Goal: Book appointment/travel/reservation

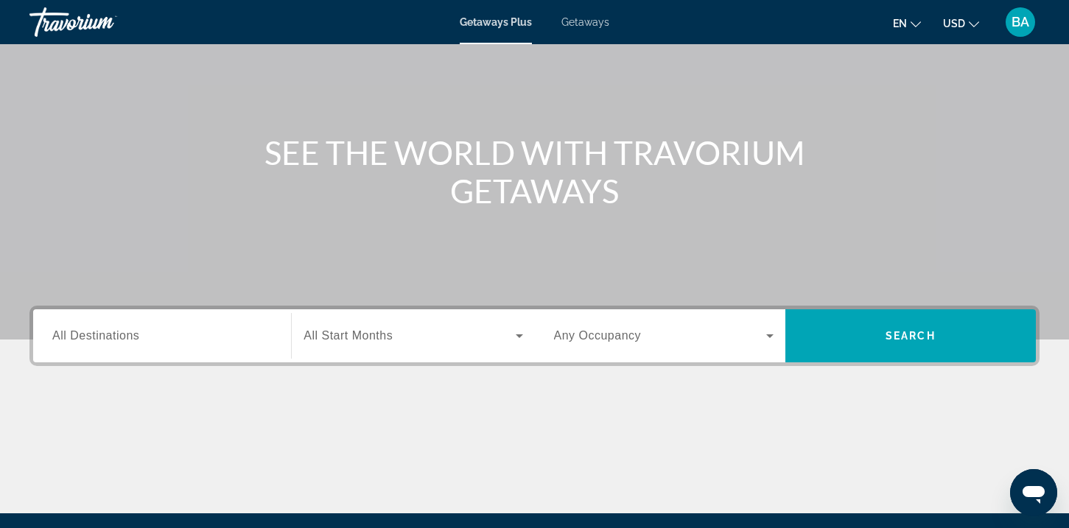
scroll to position [268, 0]
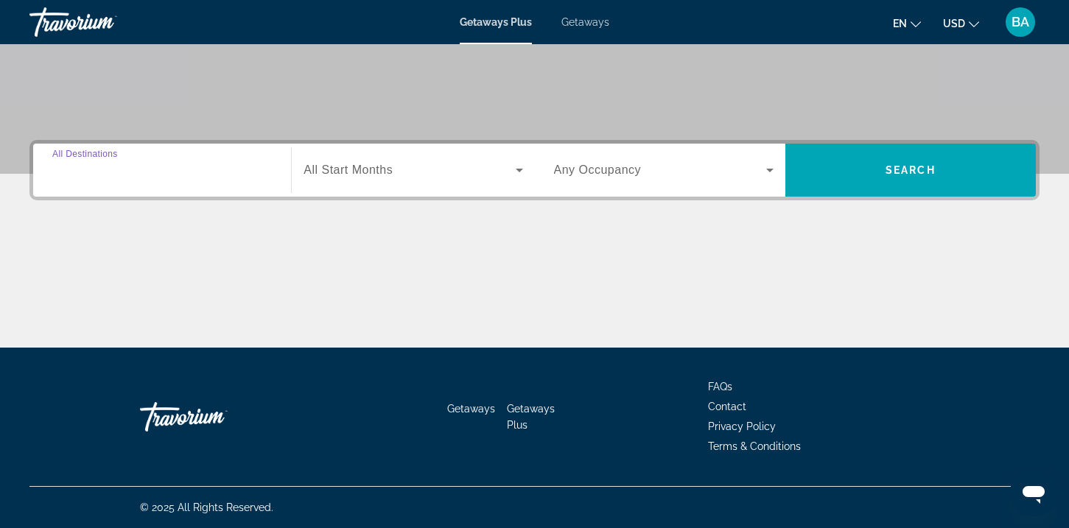
click at [156, 169] on input "Destination All Destinations" at bounding box center [161, 171] width 219 height 18
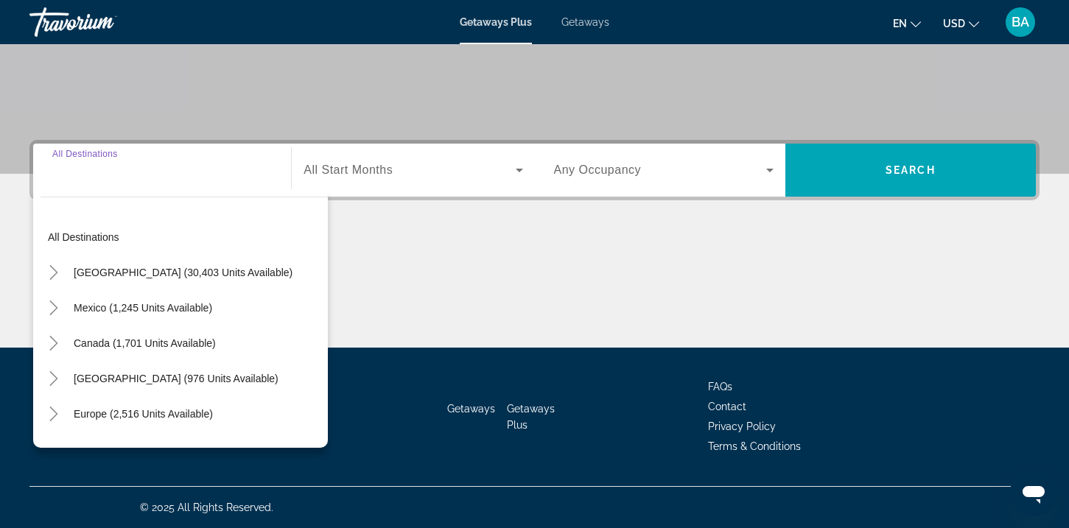
click at [142, 163] on input "Destination All Destinations" at bounding box center [161, 171] width 219 height 18
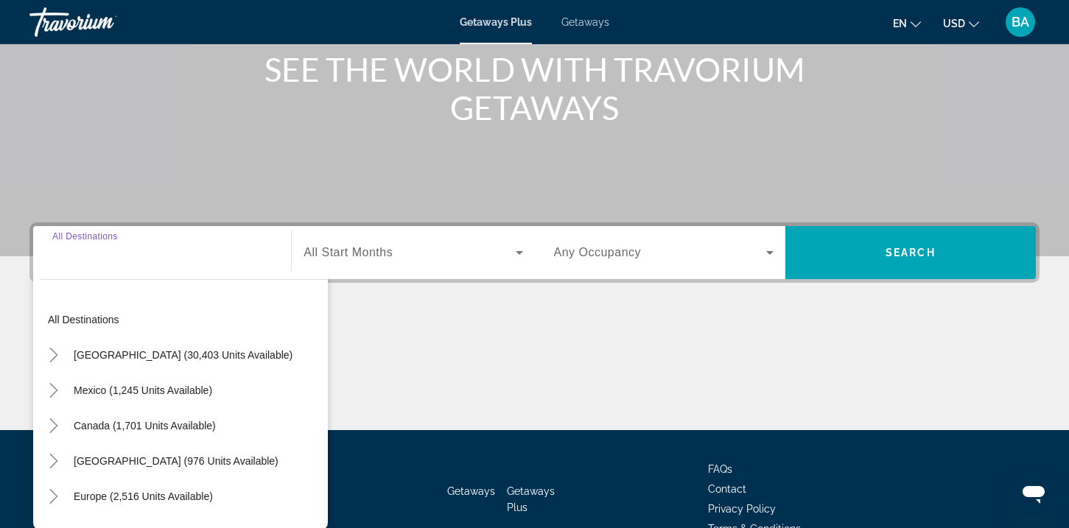
click at [122, 258] on input "Destination All Destinations" at bounding box center [161, 253] width 219 height 18
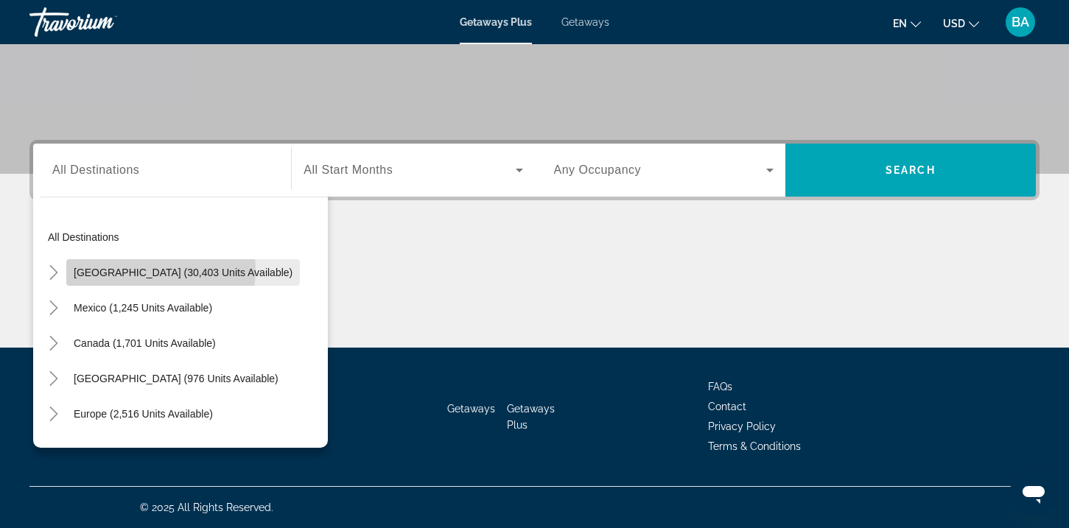
click at [135, 270] on span "[GEOGRAPHIC_DATA] (30,403 units available)" at bounding box center [183, 273] width 219 height 12
type input "**********"
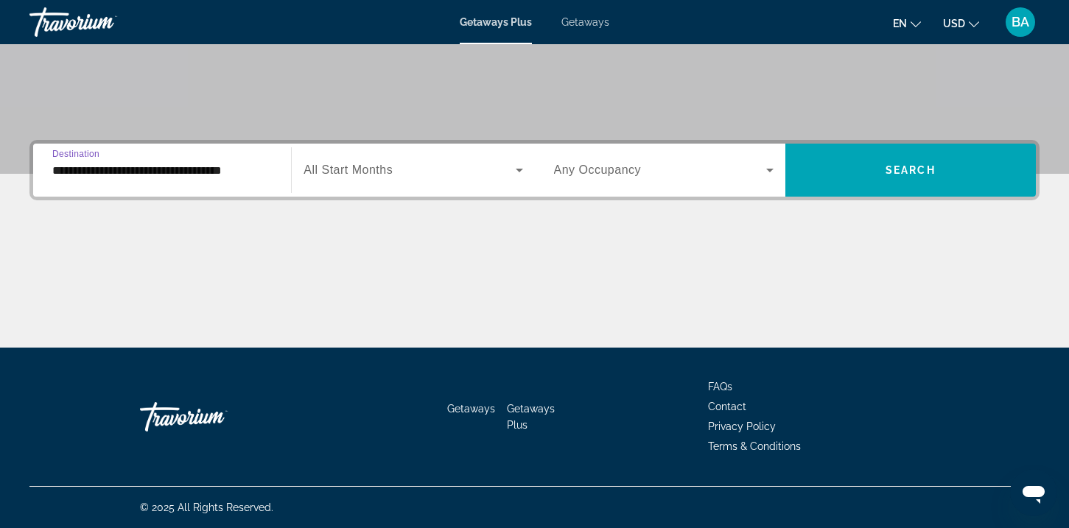
click at [320, 169] on span "All Start Months" at bounding box center [347, 169] width 89 height 13
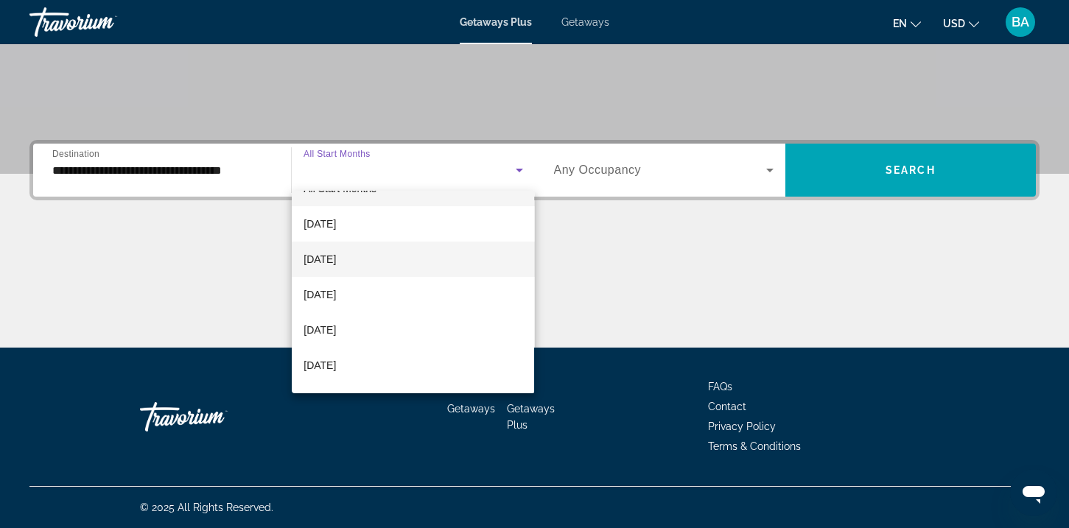
scroll to position [36, 0]
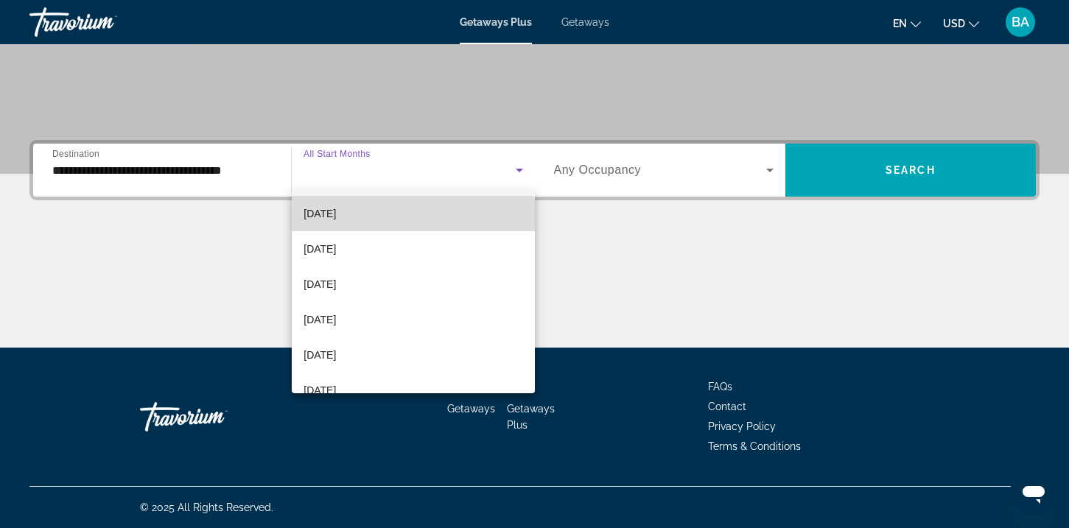
click at [336, 218] on span "[DATE]" at bounding box center [319, 214] width 32 height 18
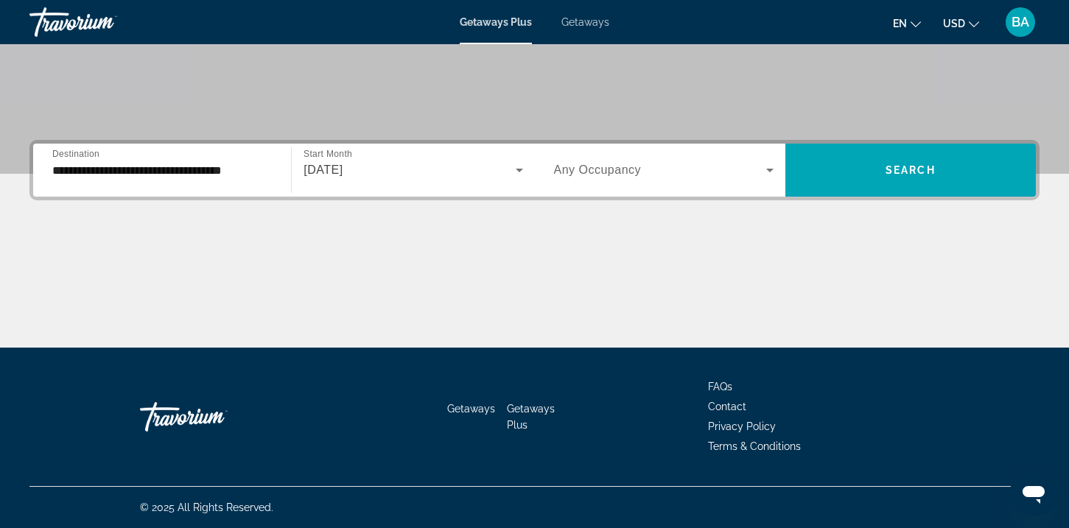
click at [598, 160] on div "Search widget" at bounding box center [663, 169] width 219 height 41
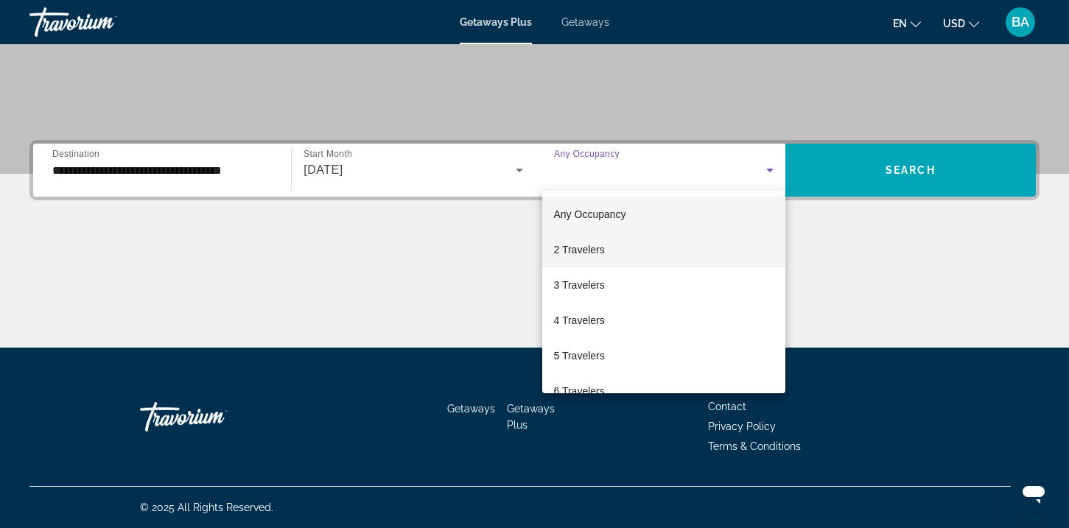
click at [603, 245] on span "2 Travelers" at bounding box center [579, 250] width 51 height 18
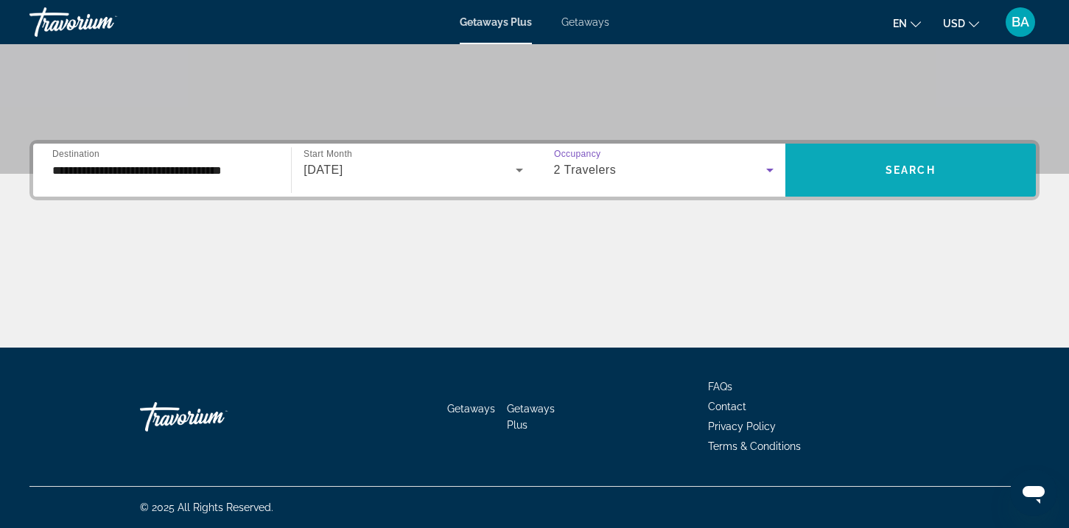
click at [857, 175] on span "Search widget" at bounding box center [910, 169] width 250 height 35
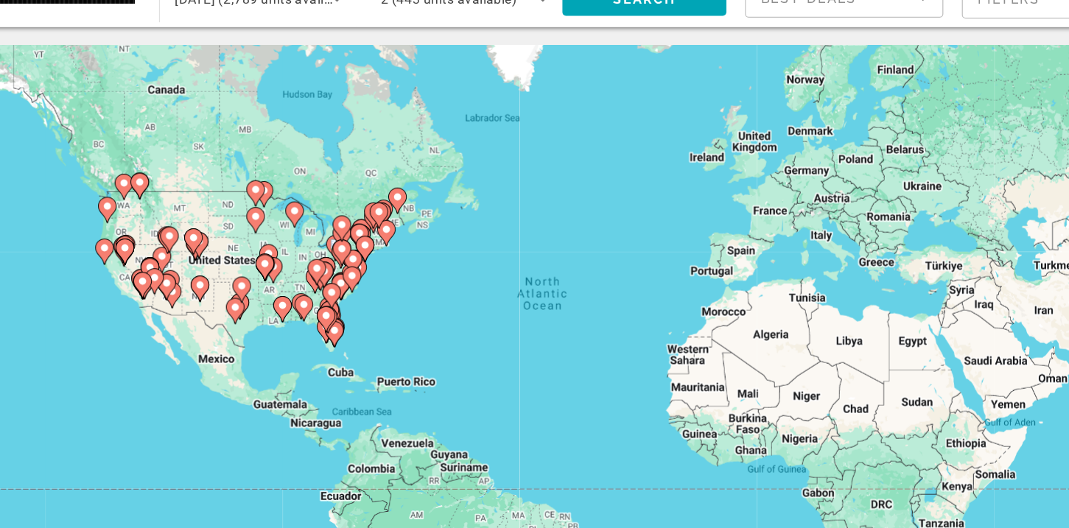
click at [301, 326] on div "To activate drag with keyboard, press Alt + Enter. Once in keyboard drag state,…" at bounding box center [534, 324] width 1010 height 442
click at [298, 344] on div "To activate drag with keyboard, press Alt + Enter. Once in keyboard drag state,…" at bounding box center [534, 324] width 1010 height 442
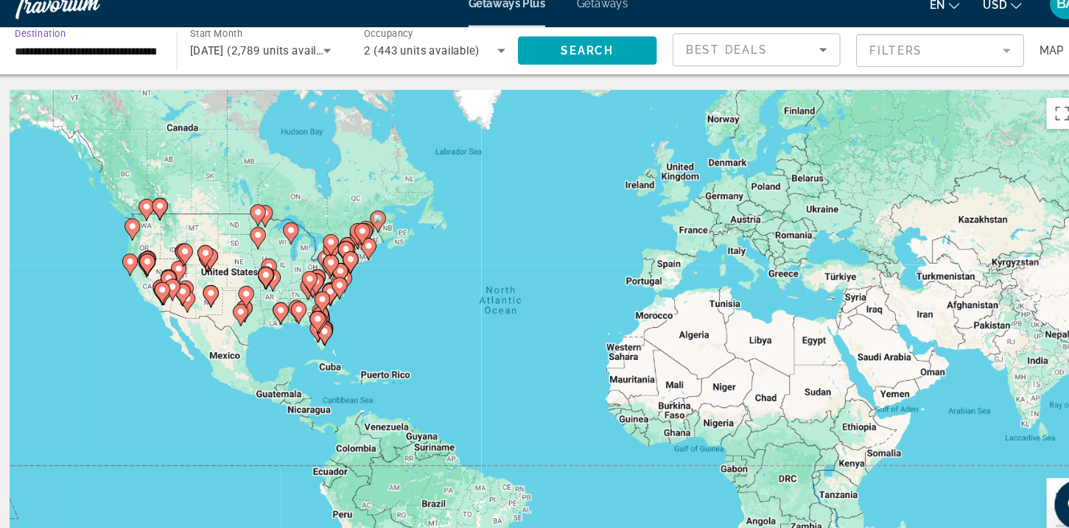
click at [100, 63] on input "**********" at bounding box center [100, 67] width 133 height 18
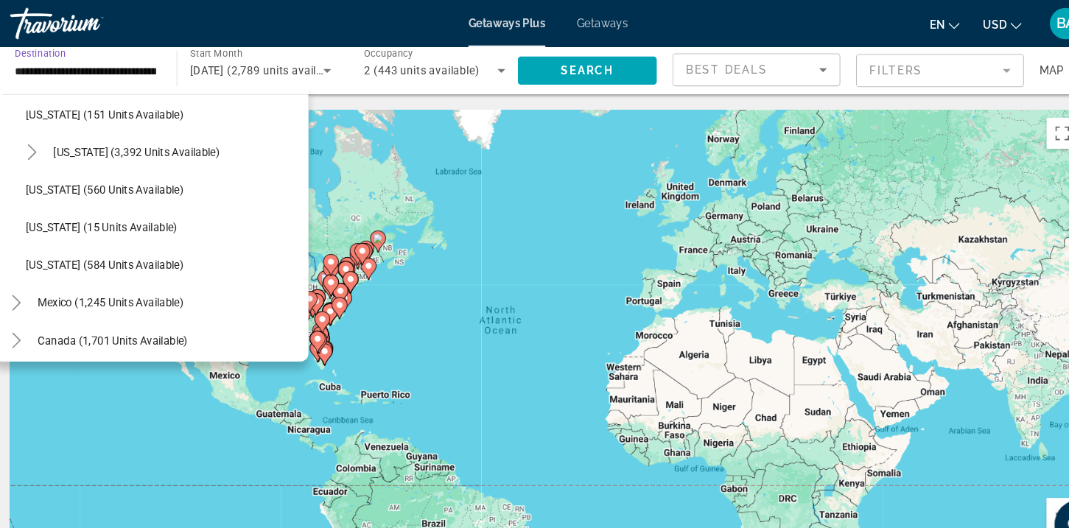
scroll to position [1229, 0]
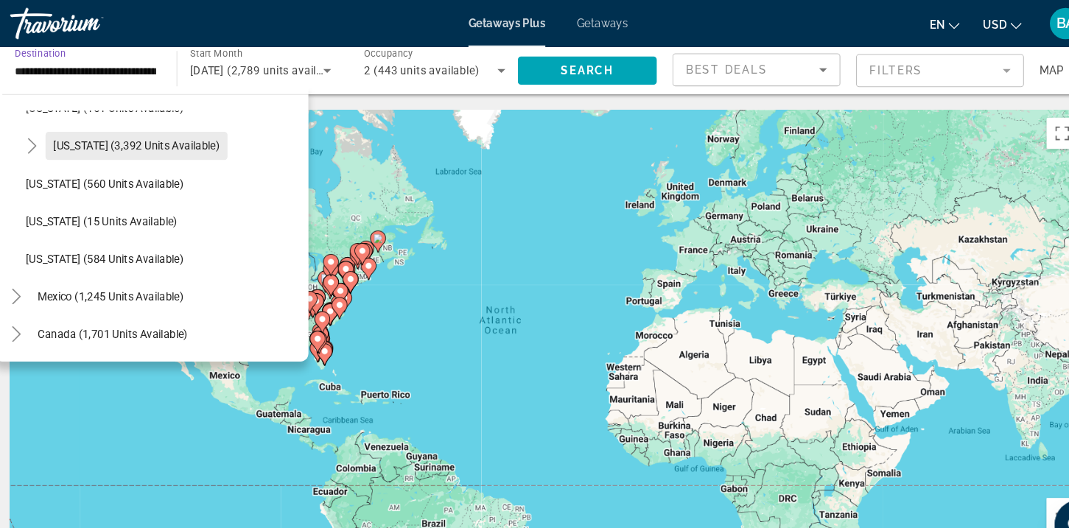
click at [130, 140] on span "[US_STATE] (3,392 units available)" at bounding box center [148, 137] width 156 height 12
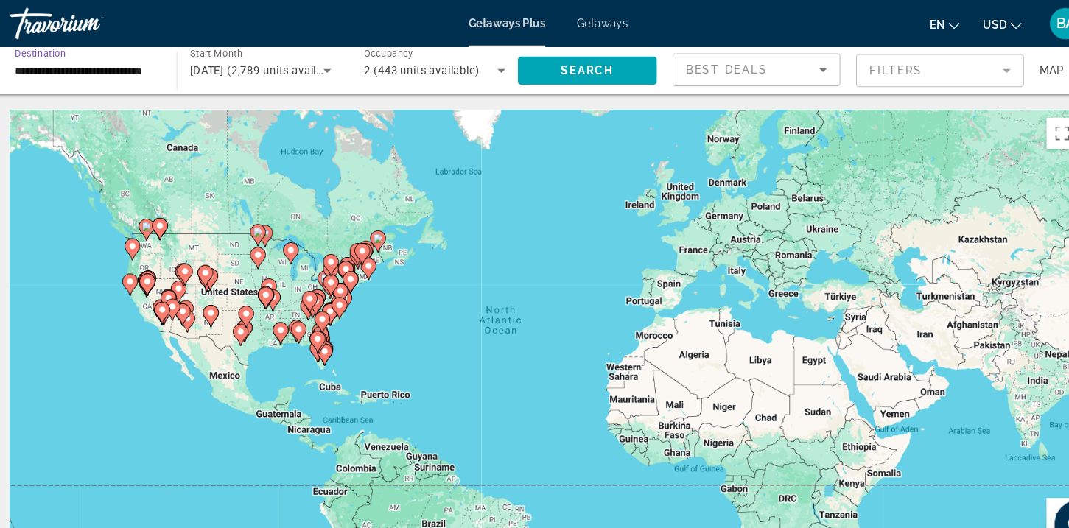
click at [96, 71] on input "**********" at bounding box center [100, 67] width 133 height 18
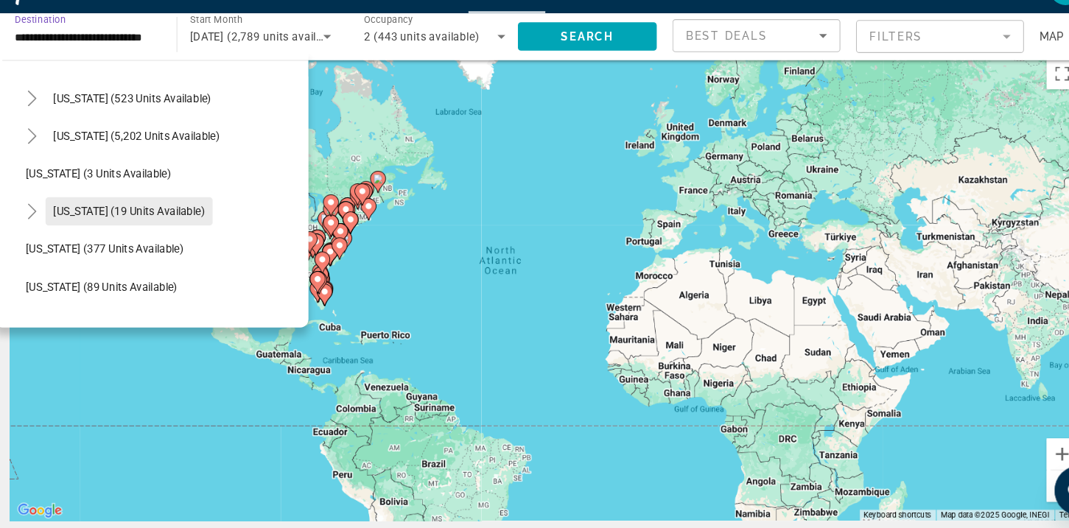
scroll to position [190, 0]
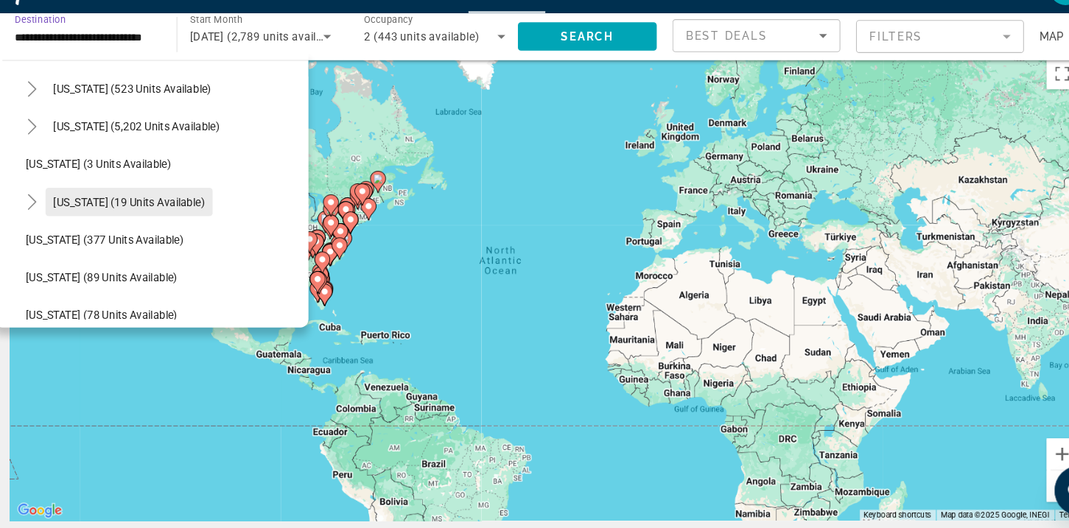
click at [145, 219] on span "[US_STATE] (19 units available)" at bounding box center [141, 222] width 142 height 12
type input "**********"
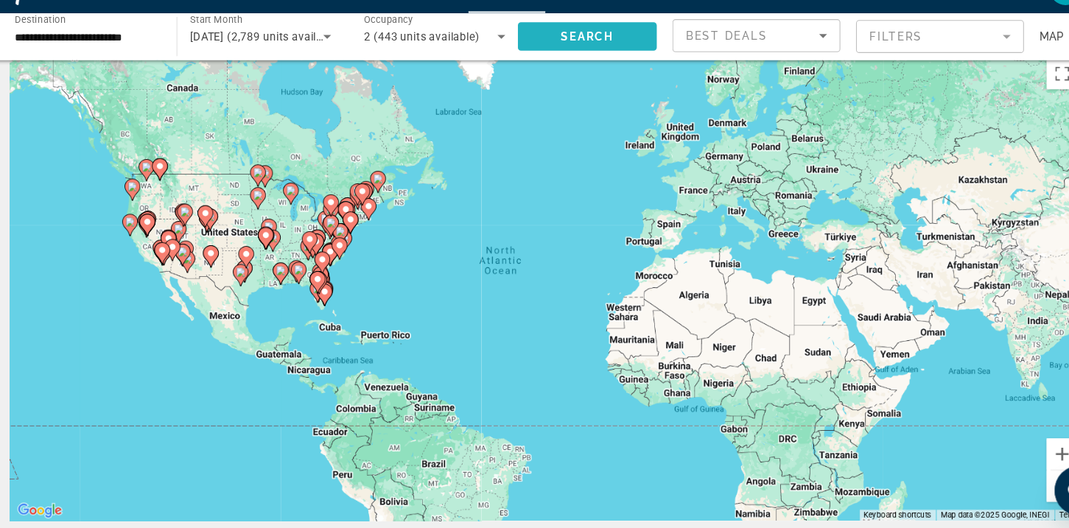
click at [565, 61] on span "Search" at bounding box center [571, 66] width 50 height 12
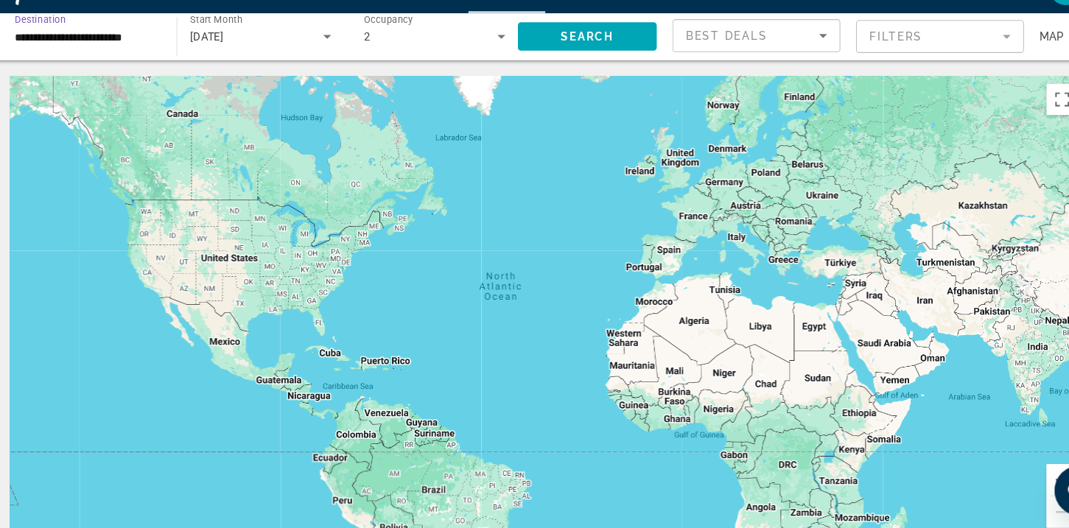
click at [134, 66] on input "**********" at bounding box center [100, 67] width 133 height 18
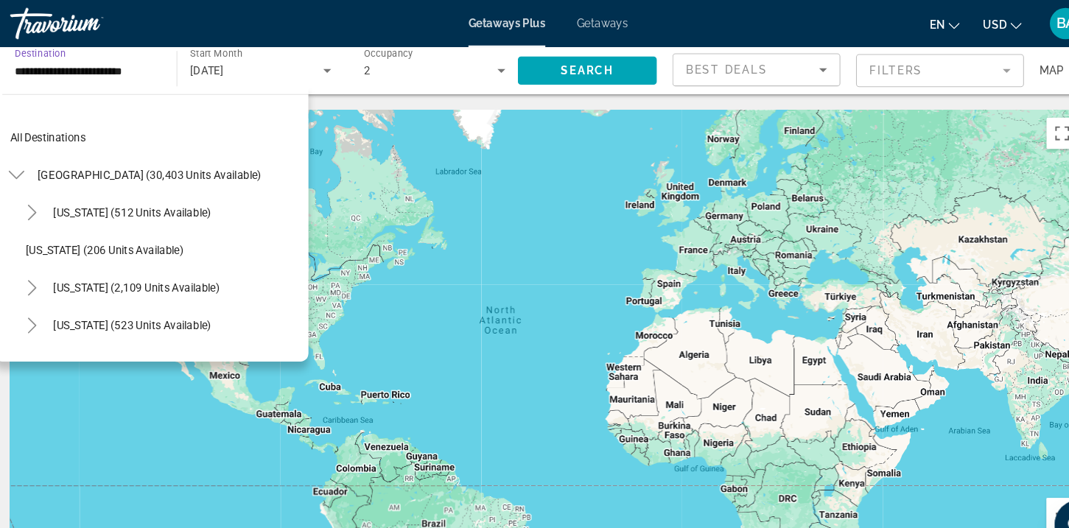
scroll to position [194, 0]
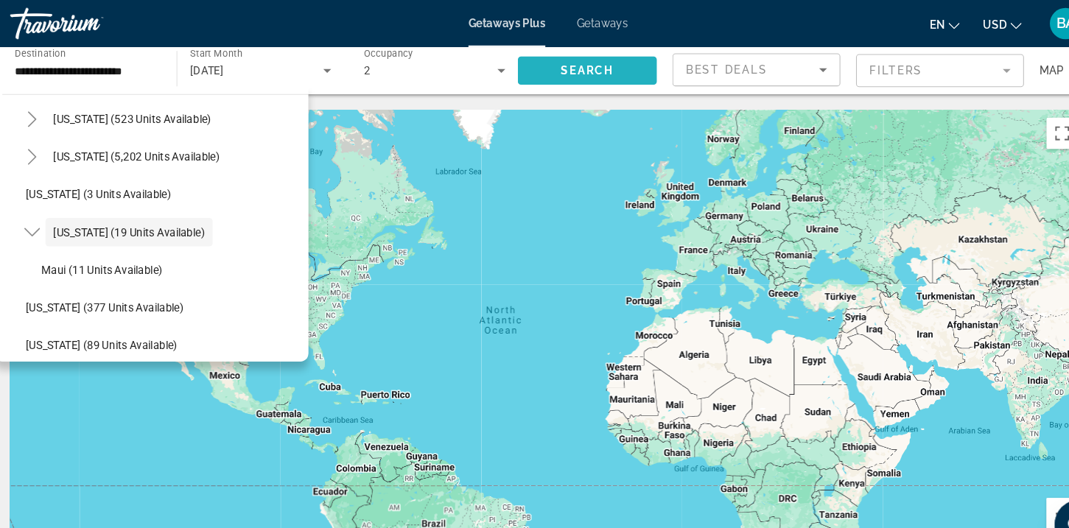
click at [545, 66] on span "Search widget" at bounding box center [571, 66] width 130 height 35
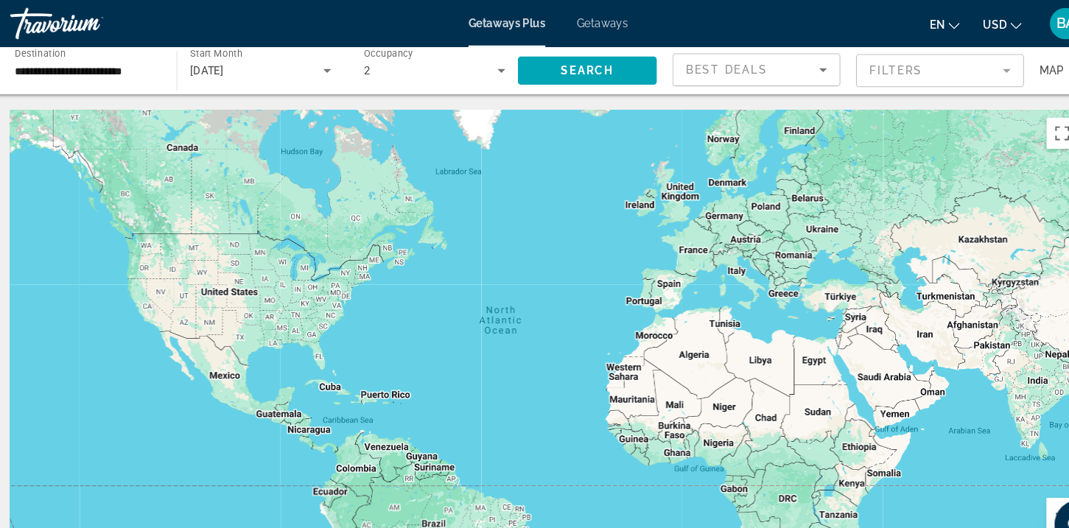
click at [703, 63] on span "Best Deals" at bounding box center [701, 66] width 77 height 12
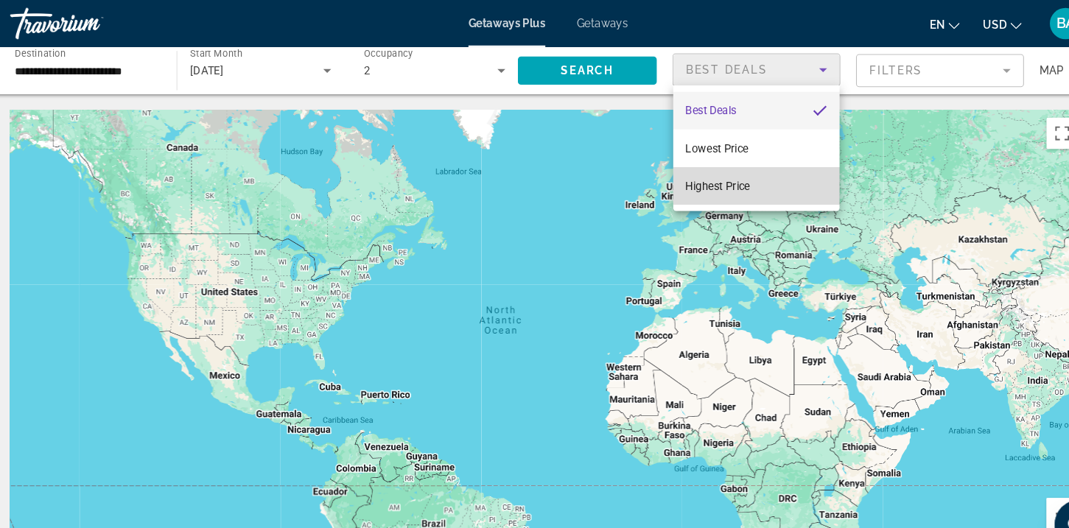
click at [737, 173] on mat-option "Highest Price" at bounding box center [730, 174] width 156 height 35
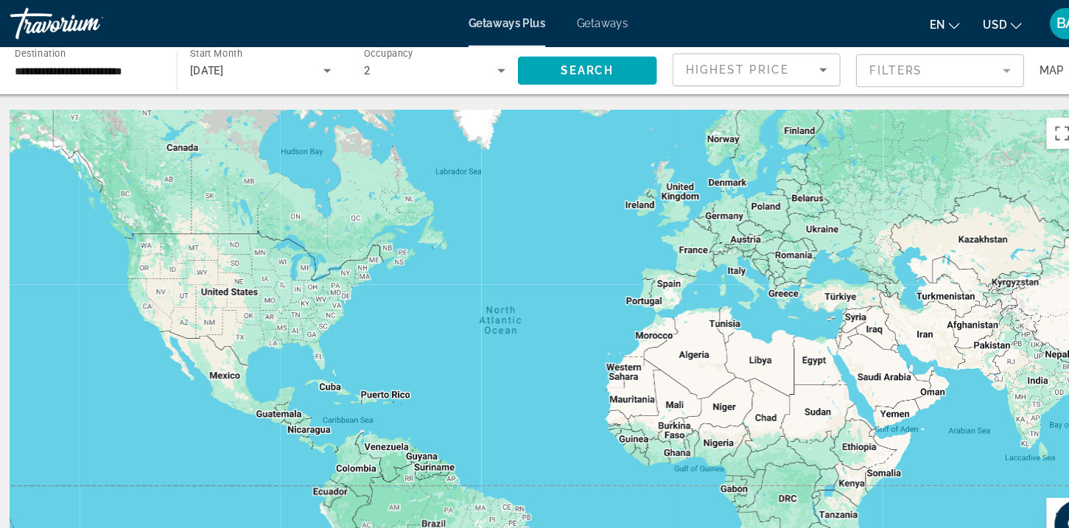
click at [853, 65] on mat-form-field "Filters" at bounding box center [902, 66] width 158 height 31
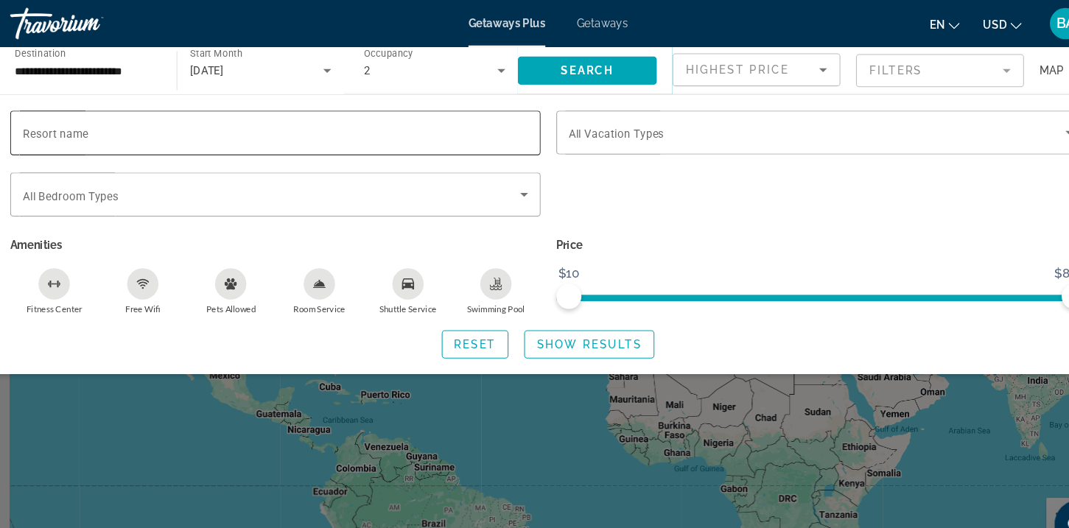
click at [309, 121] on input "Resort name" at bounding box center [278, 125] width 474 height 18
click at [534, 320] on span "Show Results" at bounding box center [573, 323] width 99 height 12
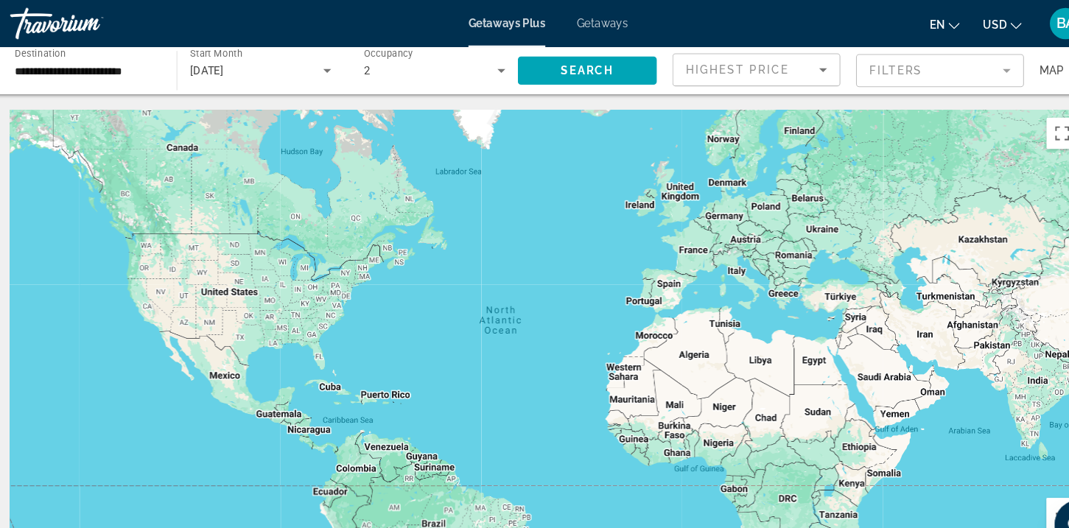
click at [577, 15] on div "Getaways Plus Getaways en English Español Français Italiano Português русский U…" at bounding box center [534, 22] width 1069 height 38
click at [577, 23] on span "Getaways" at bounding box center [585, 22] width 48 height 12
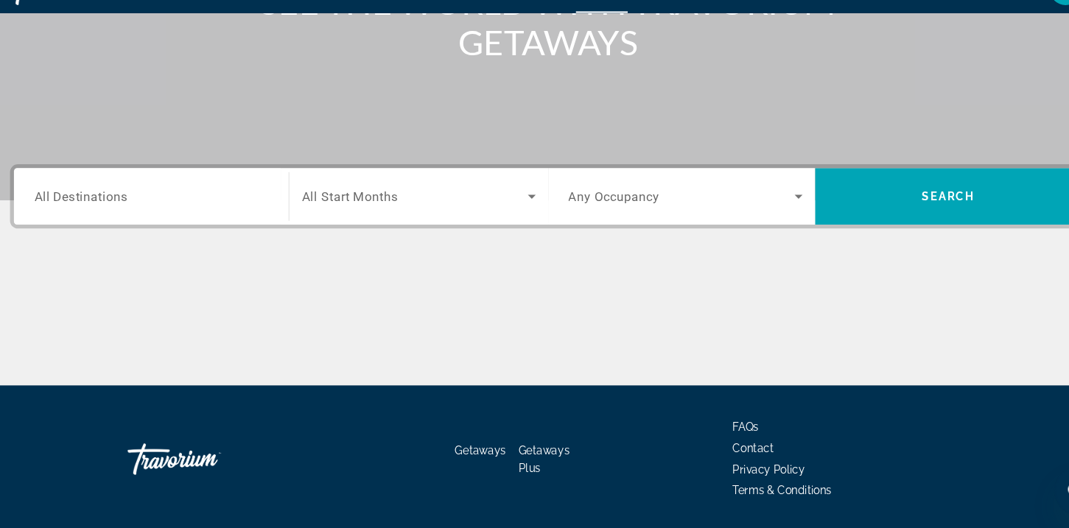
scroll to position [268, 0]
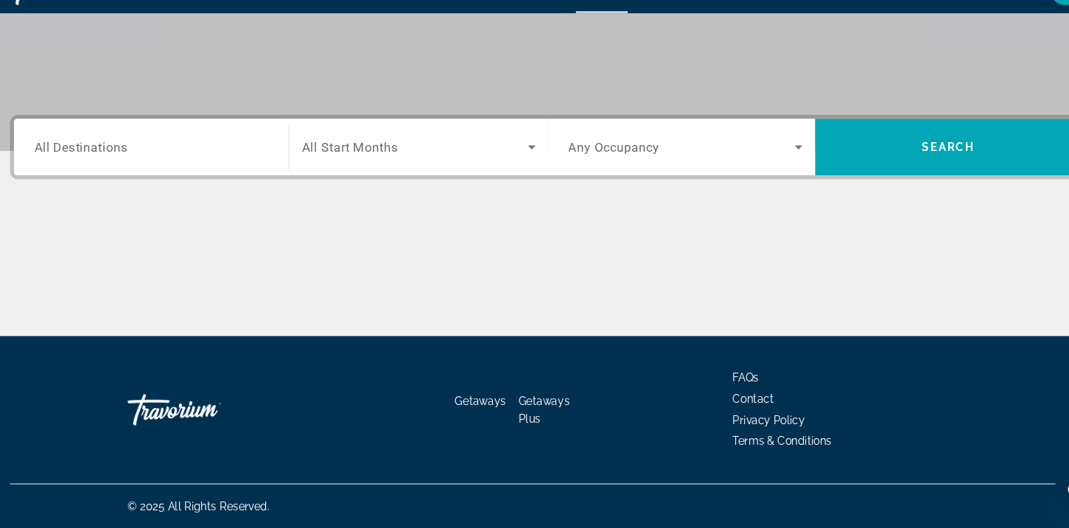
click at [172, 172] on input "Destination All Destinations" at bounding box center [161, 171] width 219 height 18
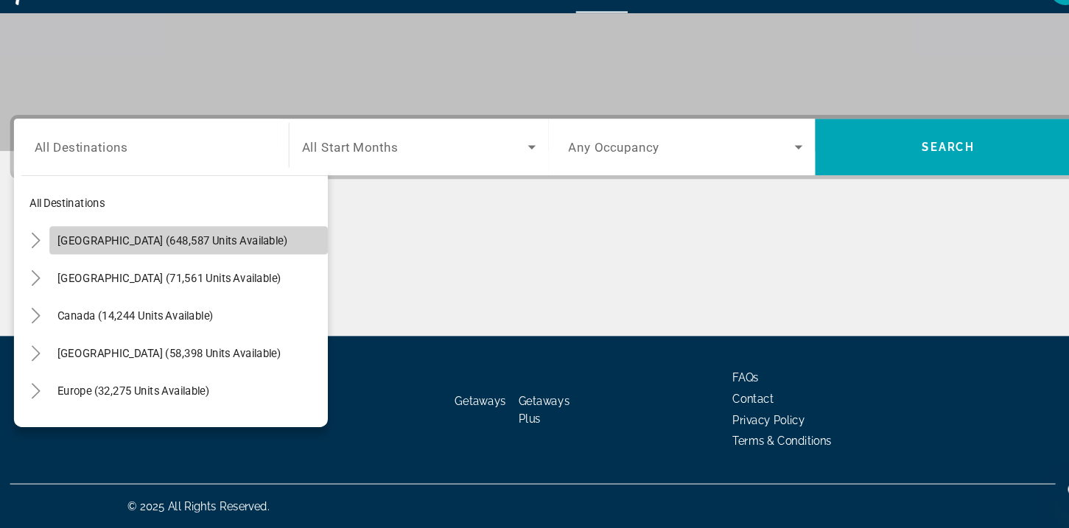
click at [194, 264] on span "Search widget" at bounding box center [196, 257] width 261 height 35
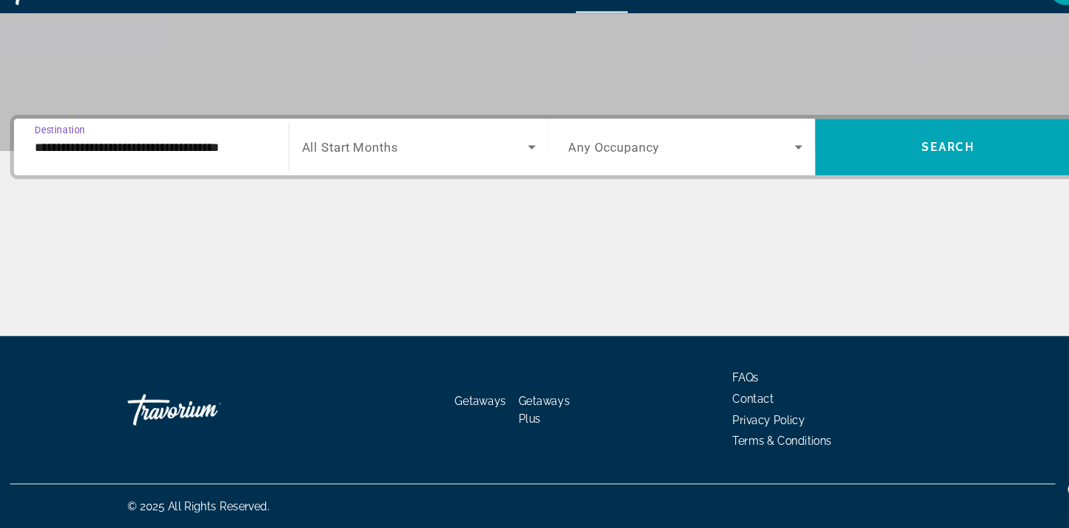
click at [148, 169] on input "**********" at bounding box center [161, 171] width 219 height 18
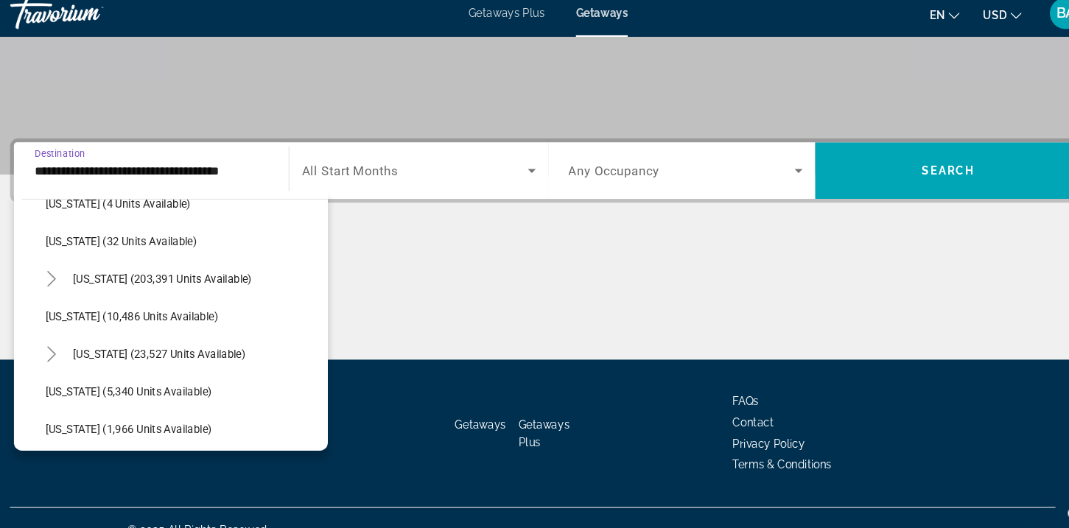
scroll to position [232, 0]
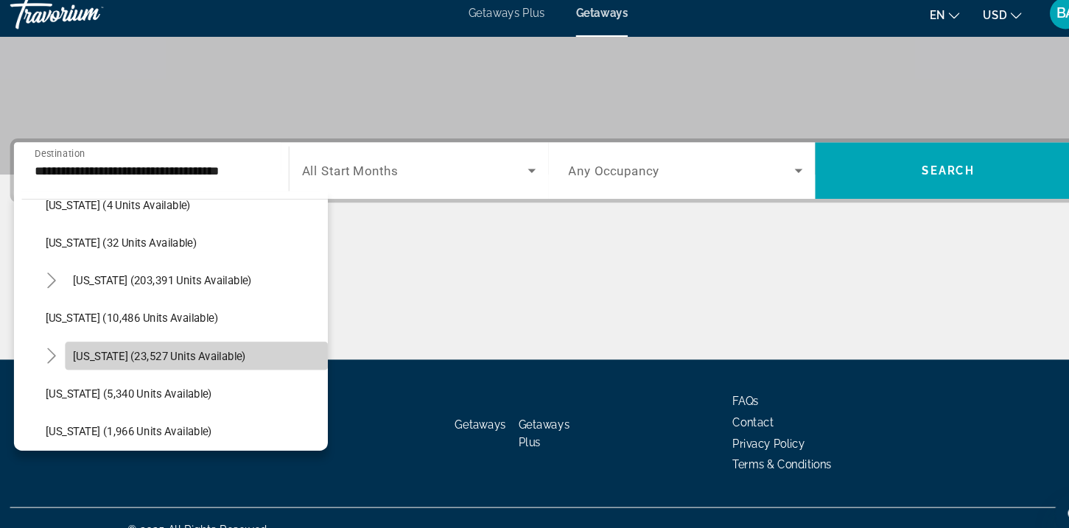
click at [193, 338] on span "[US_STATE] (23,527 units available)" at bounding box center [169, 344] width 162 height 12
type input "**********"
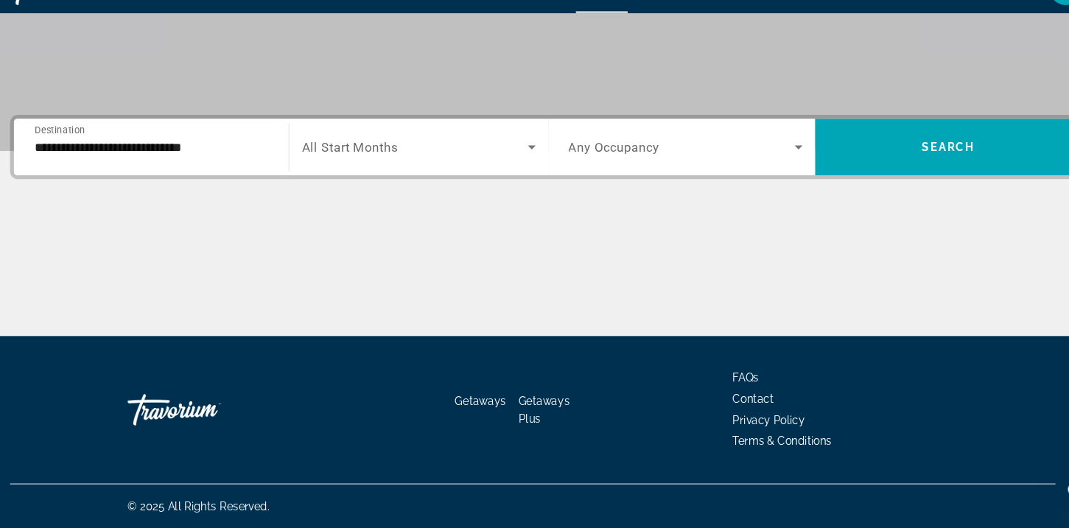
click at [370, 177] on span "All Start Months" at bounding box center [348, 170] width 90 height 14
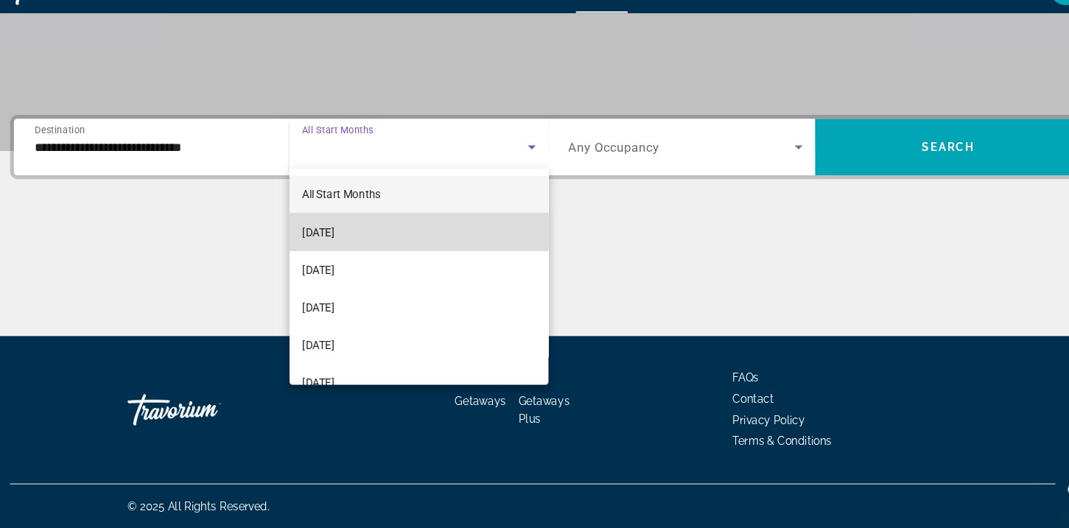
click at [389, 244] on mat-option "[DATE]" at bounding box center [413, 249] width 242 height 35
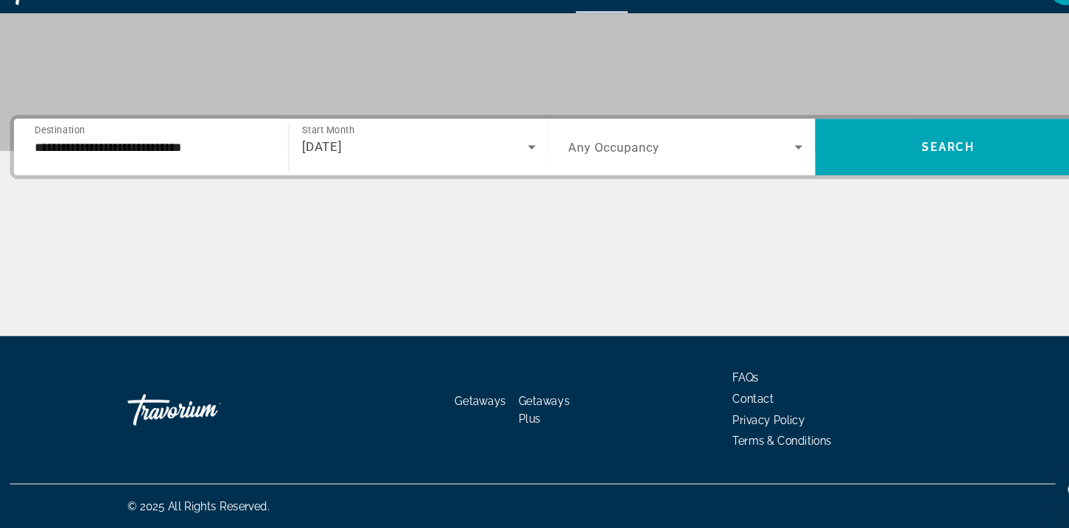
click at [602, 162] on div "Occupancy Any Occupancy" at bounding box center [663, 169] width 219 height 41
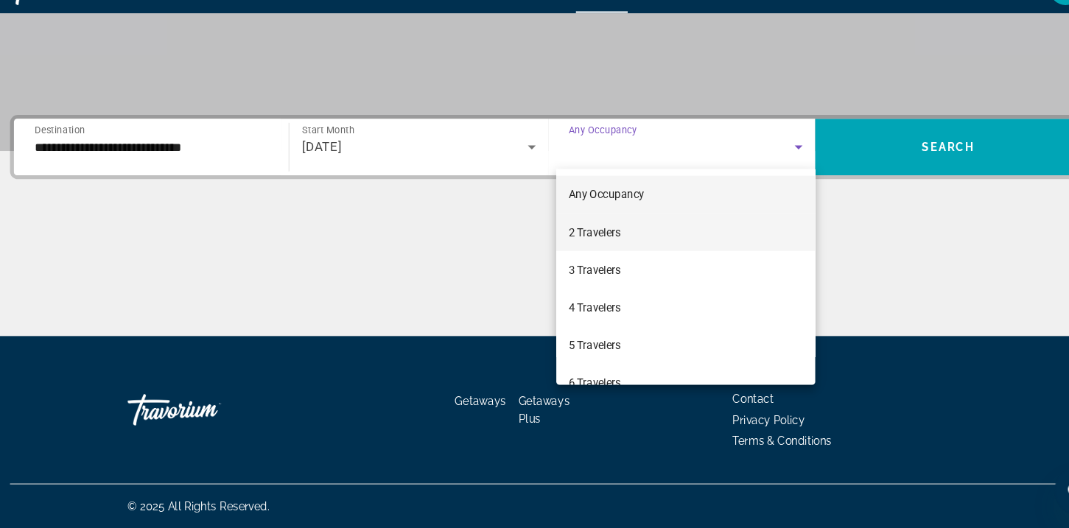
click at [599, 247] on span "2 Travelers" at bounding box center [578, 250] width 49 height 18
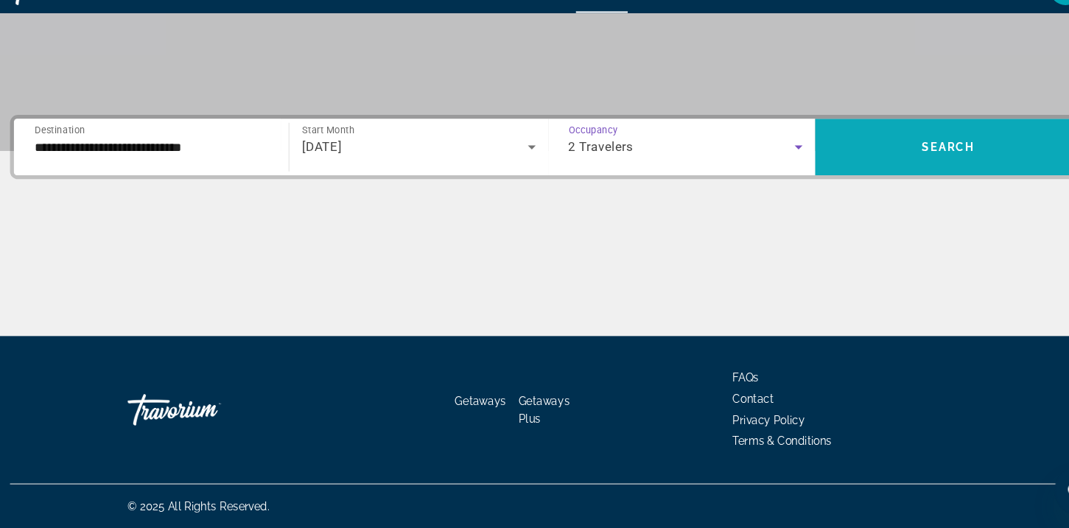
click at [866, 179] on span "Search widget" at bounding box center [910, 169] width 250 height 35
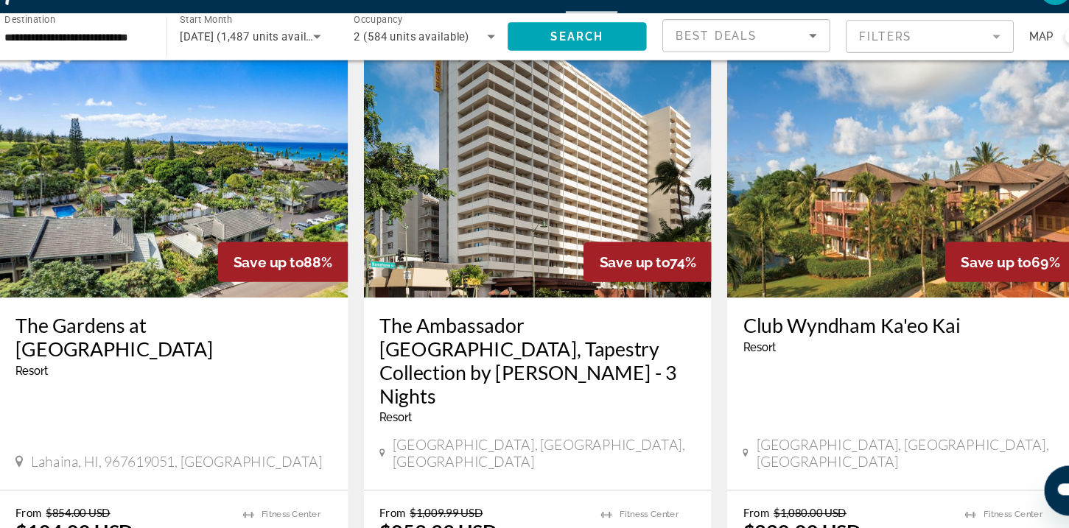
scroll to position [65, 0]
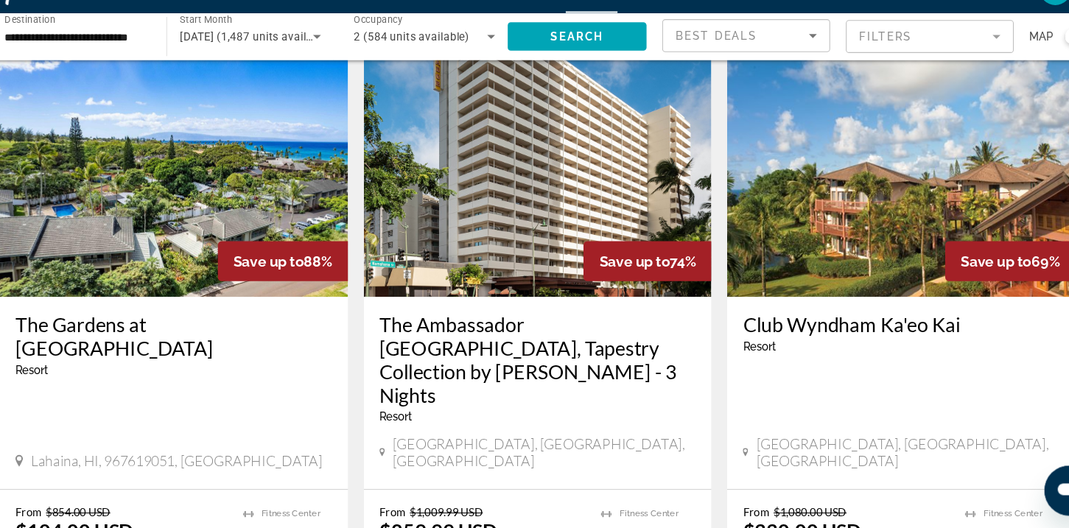
click at [244, 59] on div "[DATE] (1,487 units available)" at bounding box center [260, 66] width 125 height 18
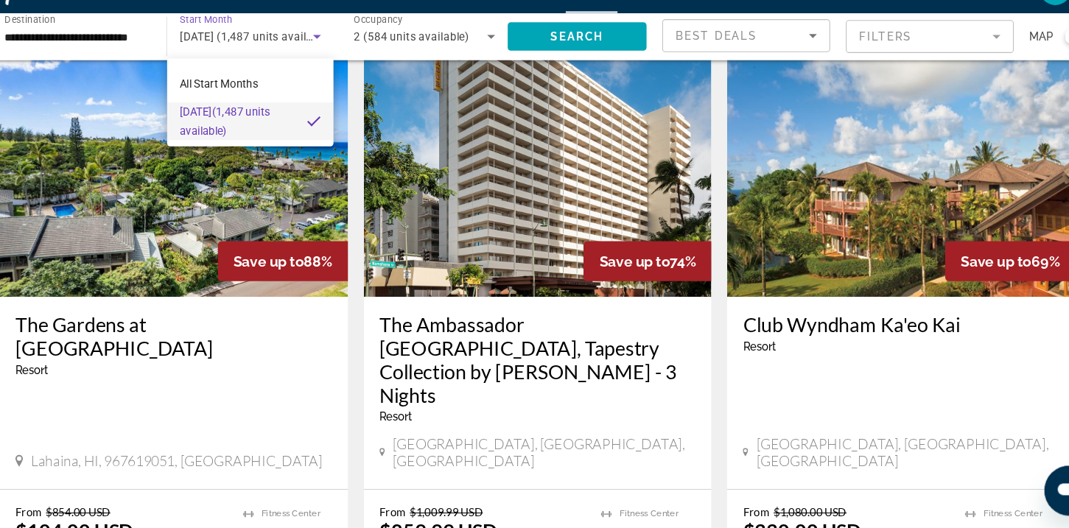
click at [303, 345] on div at bounding box center [534, 264] width 1069 height 528
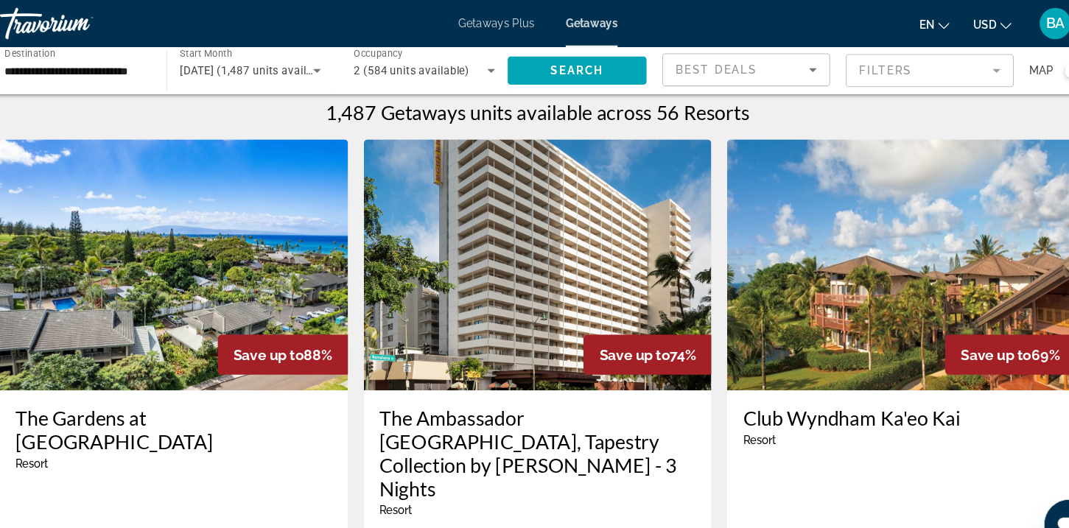
scroll to position [0, 0]
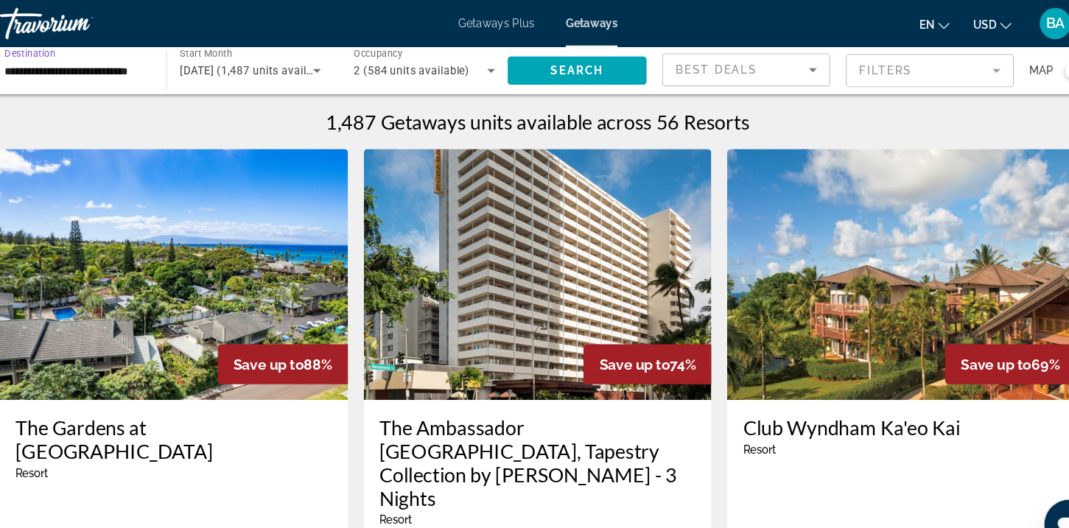
click at [71, 60] on input "**********" at bounding box center [100, 67] width 133 height 18
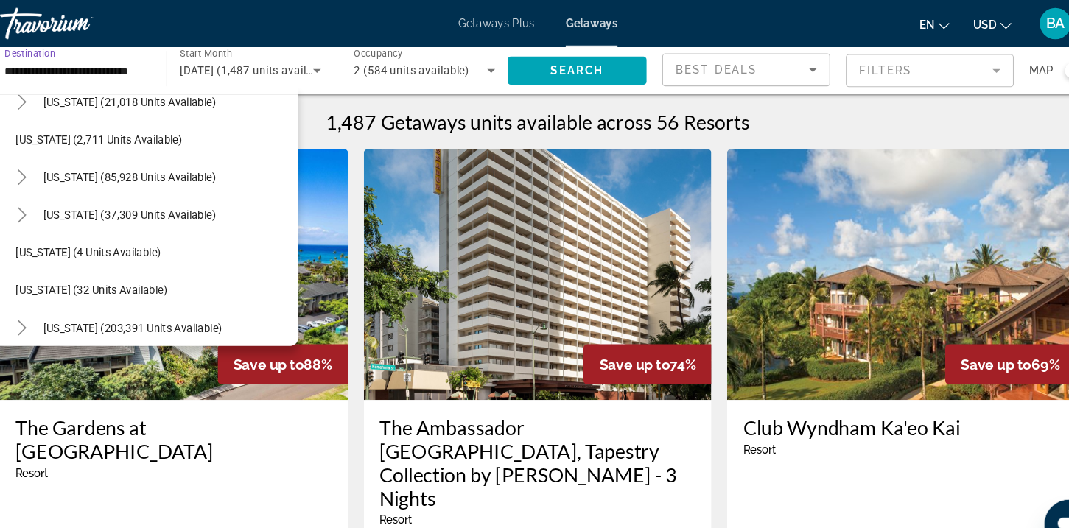
scroll to position [170, 0]
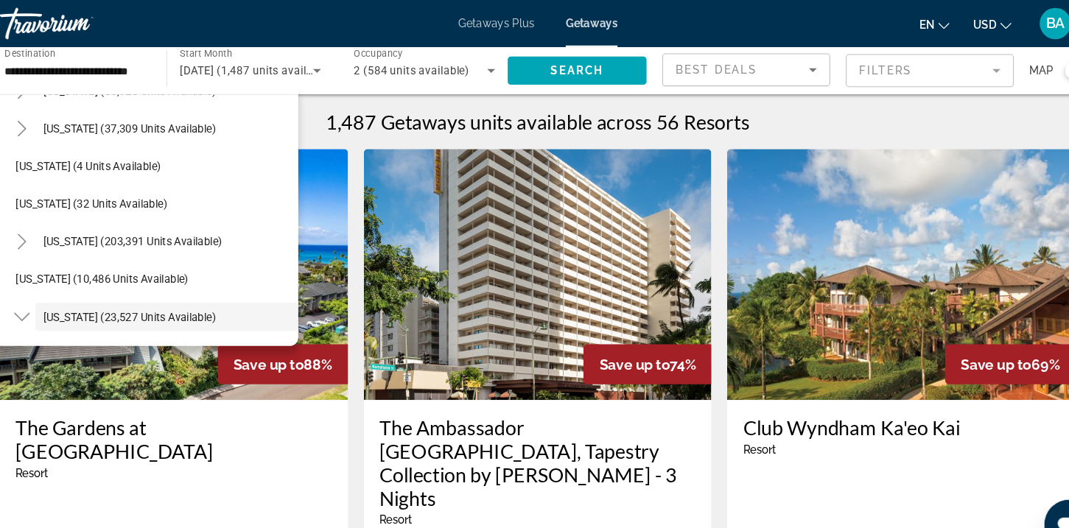
click at [786, 104] on div "1,487 Getaways units available across 56 Resorts" at bounding box center [534, 114] width 1010 height 22
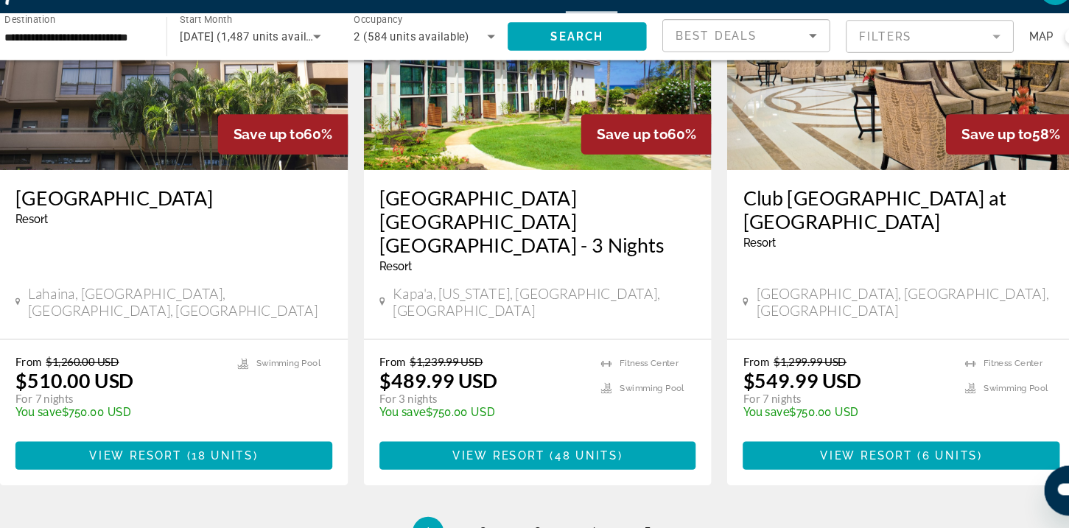
scroll to position [1943, 0]
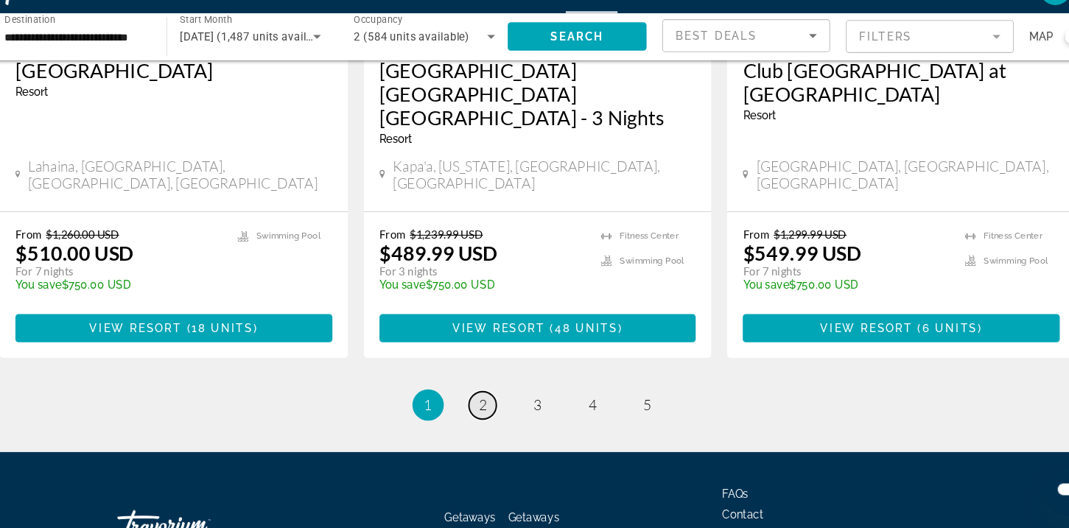
click at [473, 400] on link "page 2" at bounding box center [483, 413] width 26 height 26
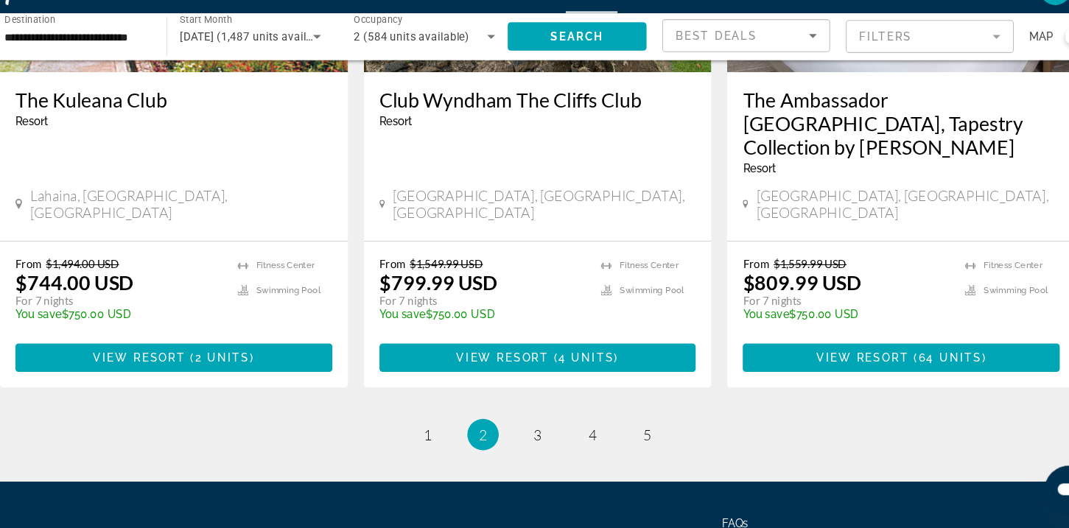
scroll to position [1943, 0]
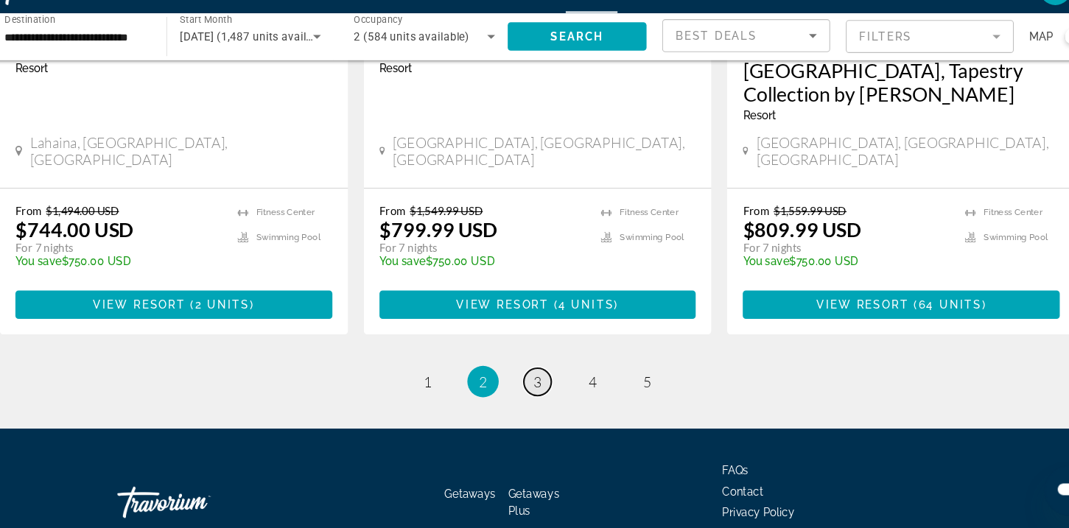
click at [531, 378] on link "page 3" at bounding box center [534, 391] width 26 height 26
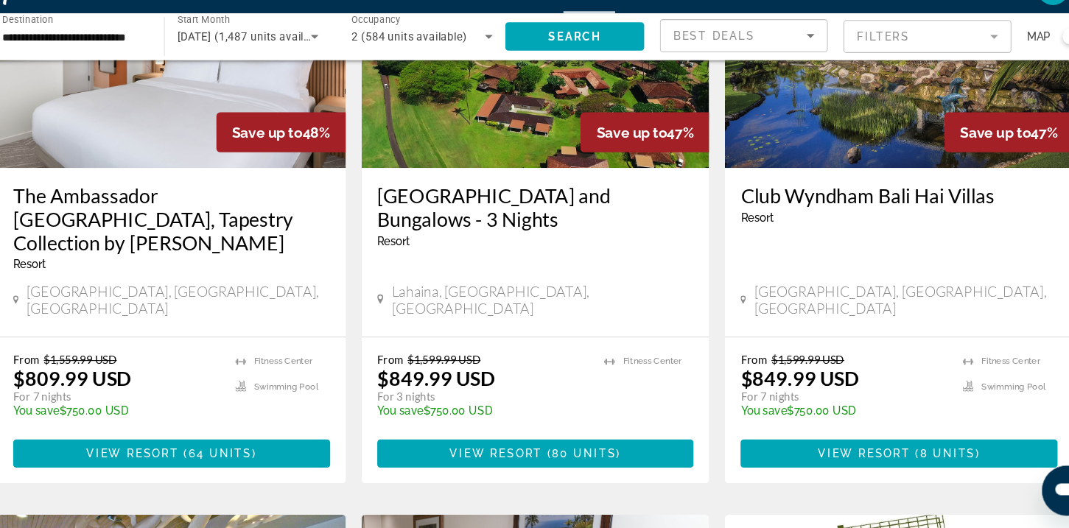
scroll to position [191, 0]
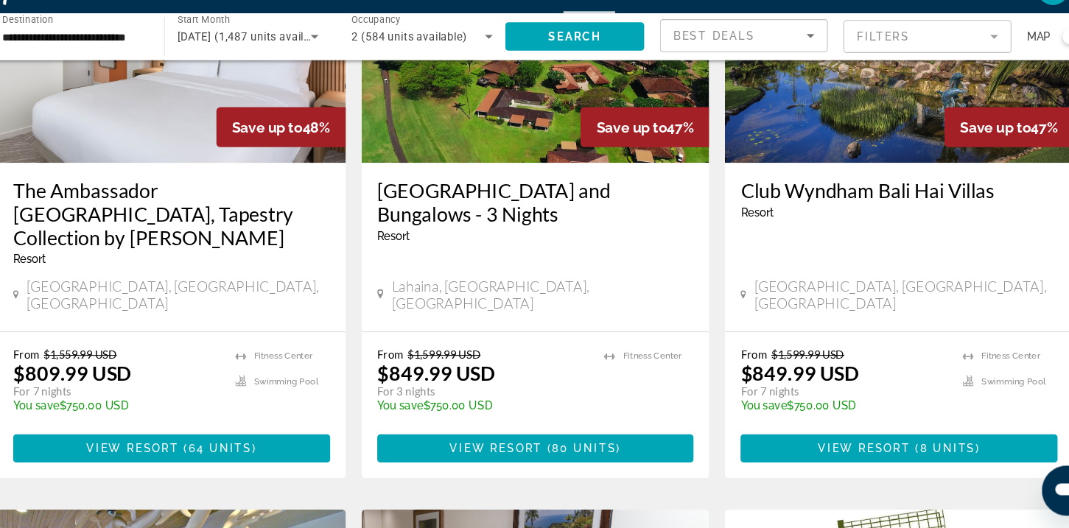
click at [925, 47] on app-map-search-filters "Best Deals Filters Map" at bounding box center [852, 66] width 403 height 44
click at [899, 59] on mat-form-field "Filters" at bounding box center [902, 66] width 158 height 31
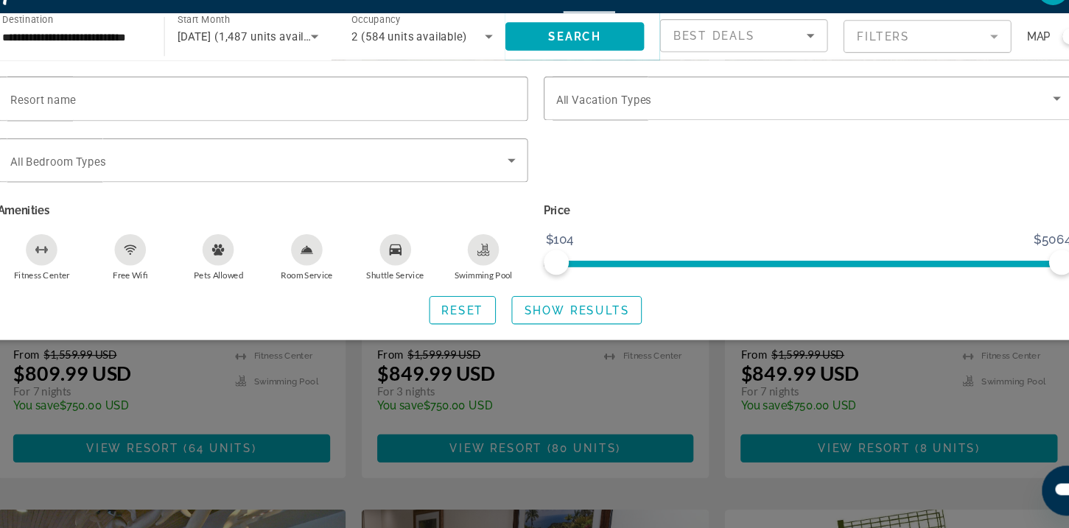
click at [899, 59] on mat-form-field "Filters" at bounding box center [902, 66] width 158 height 31
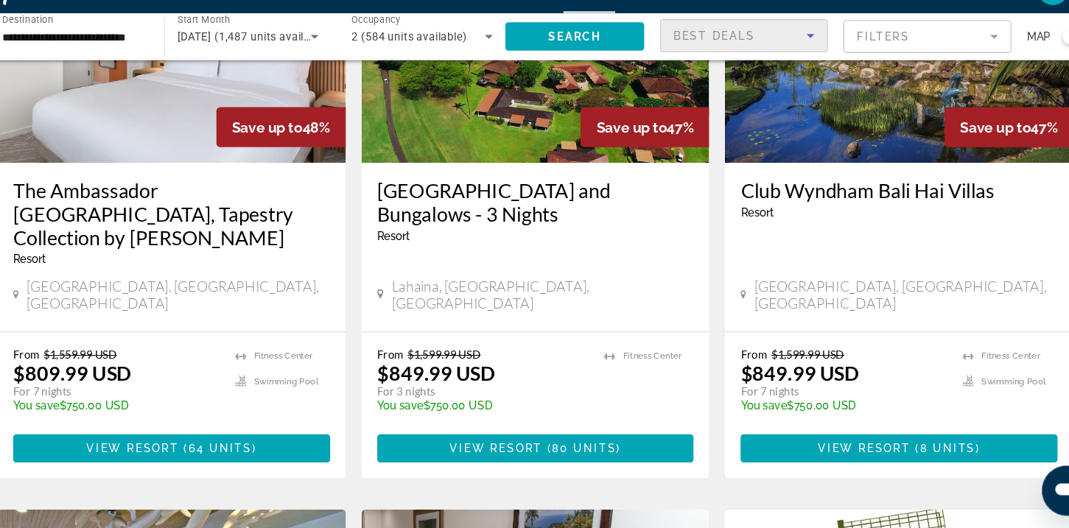
click at [737, 64] on span "Best Deals" at bounding box center [701, 66] width 77 height 12
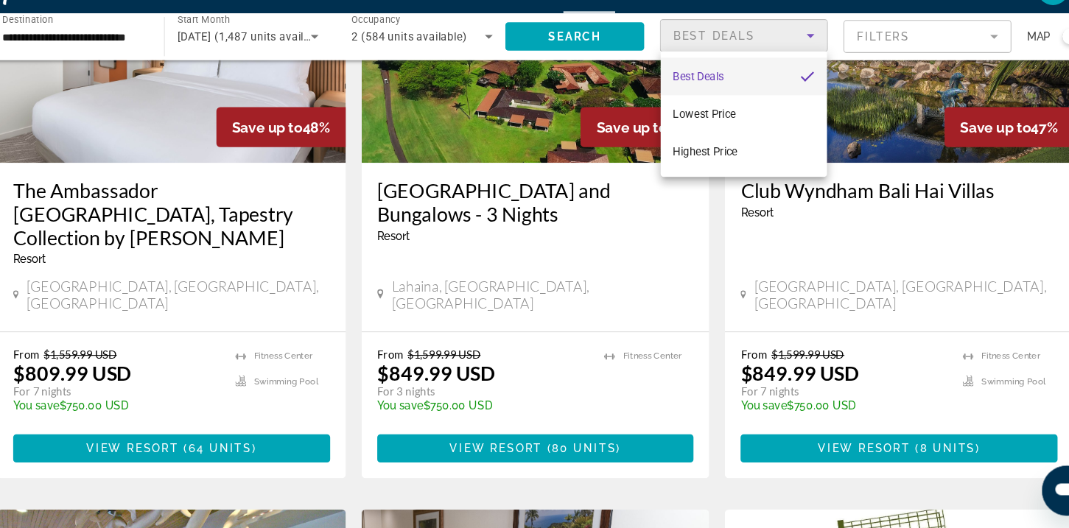
click at [870, 66] on div at bounding box center [534, 264] width 1069 height 528
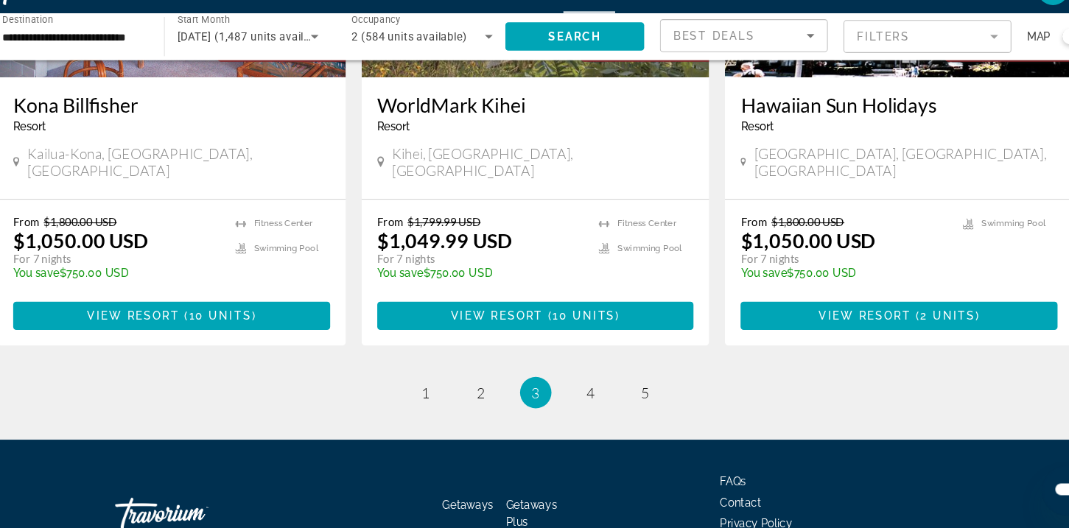
scroll to position [1876, 0]
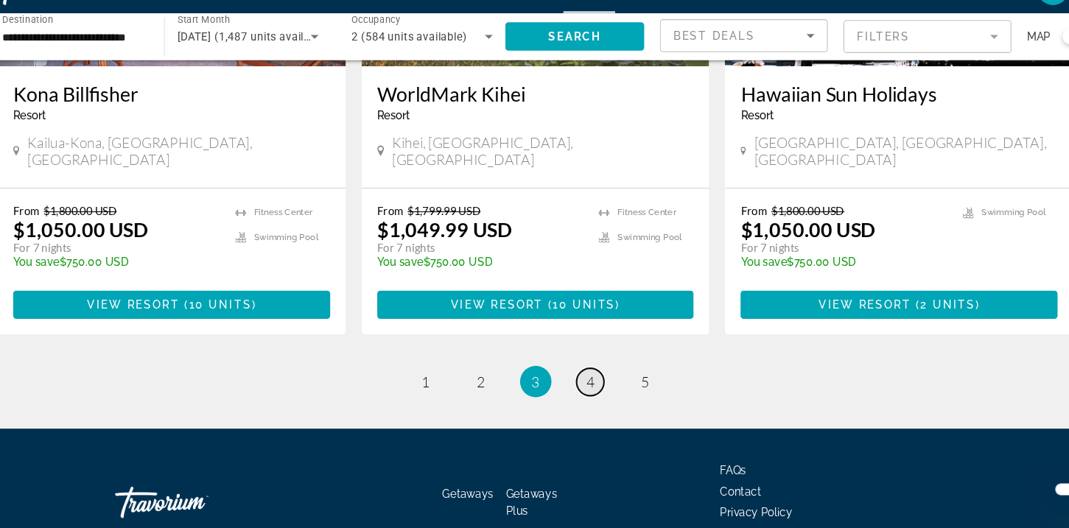
click at [580, 378] on link "page 4" at bounding box center [586, 391] width 26 height 26
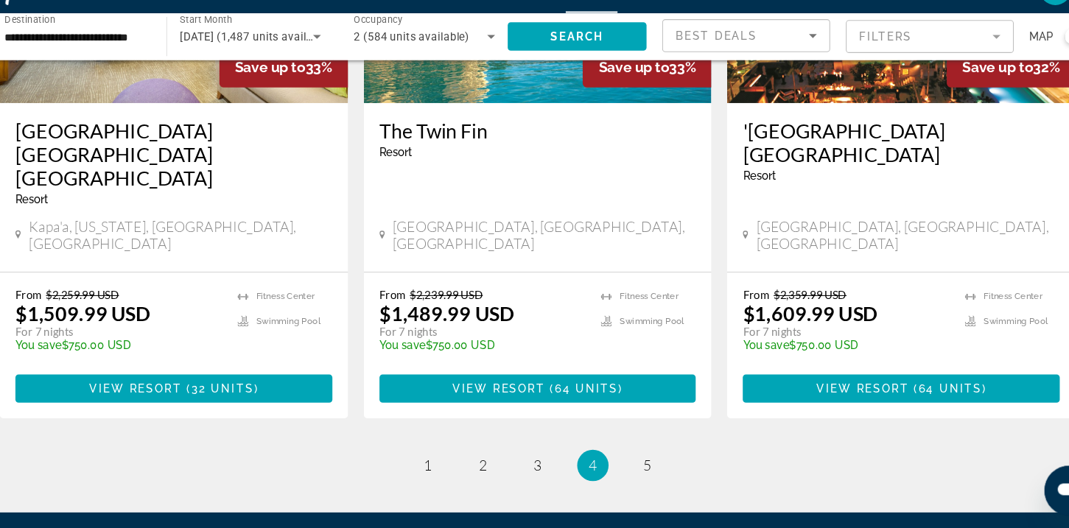
scroll to position [1898, 0]
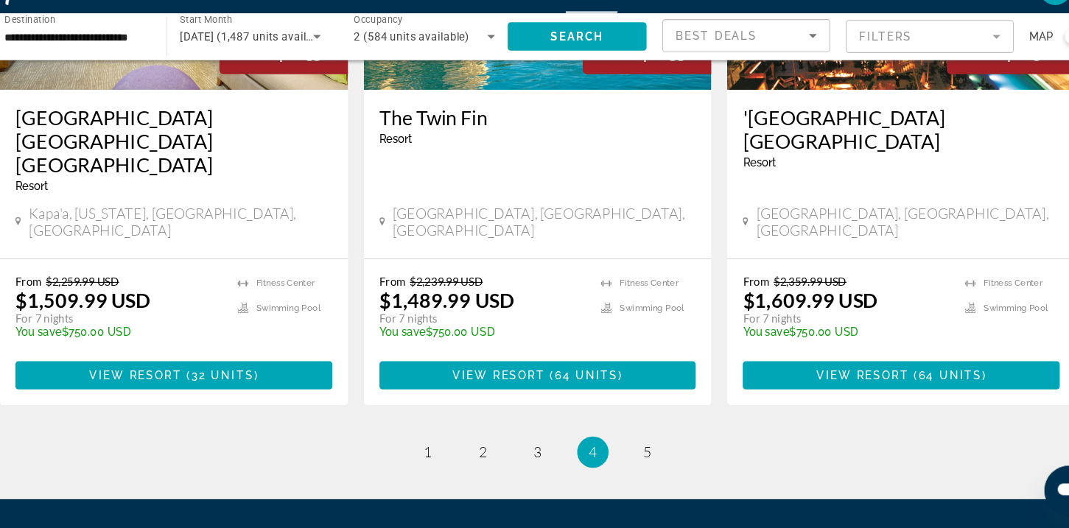
click at [619, 442] on ul "4 / 5 page 1 page 2 page 3 You're on page 4 page 5" at bounding box center [534, 456] width 1010 height 29
click at [631, 444] on link "page 5" at bounding box center [637, 457] width 26 height 26
